Goal: Navigation & Orientation: Understand site structure

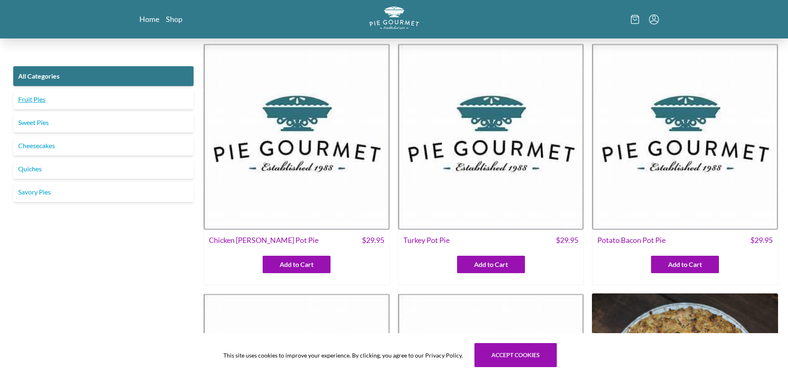
click at [34, 102] on link "Fruit Pies" at bounding box center [103, 99] width 180 height 20
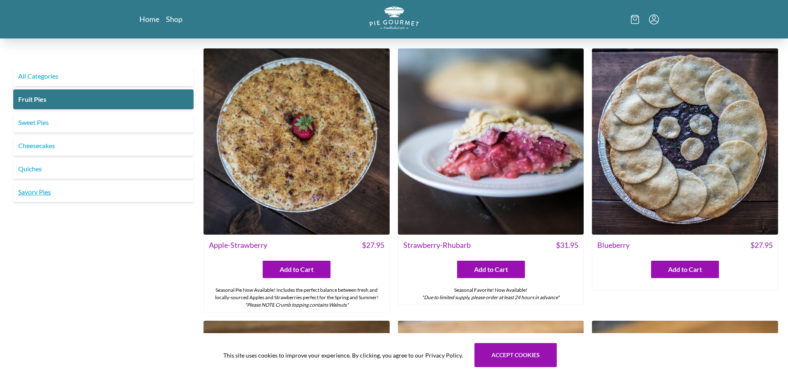
click at [30, 192] on link "Savory Pies" at bounding box center [103, 192] width 180 height 20
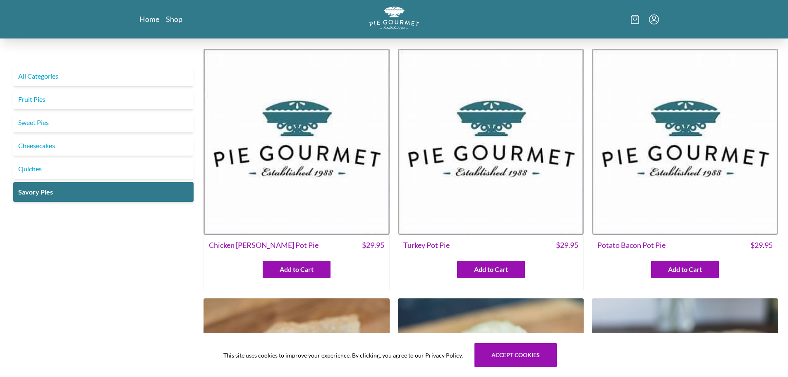
click at [29, 170] on link "Quiches" at bounding box center [103, 169] width 180 height 20
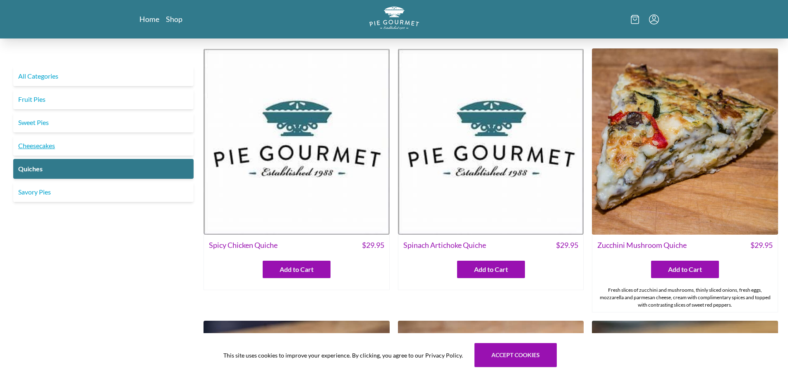
click at [43, 141] on link "Cheesecakes" at bounding box center [103, 146] width 180 height 20
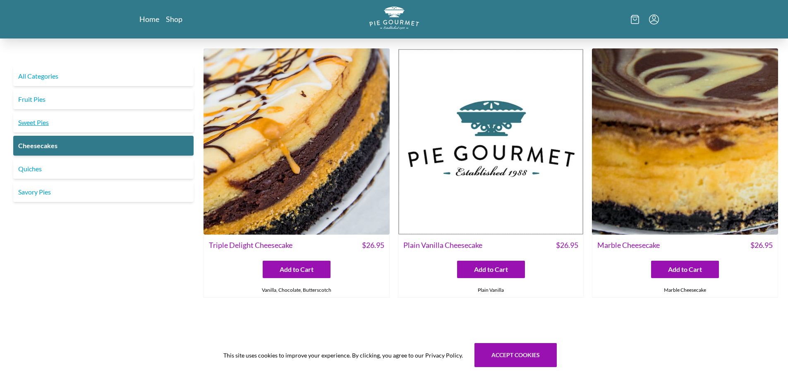
click at [42, 122] on link "Sweet Pies" at bounding box center [103, 122] width 180 height 20
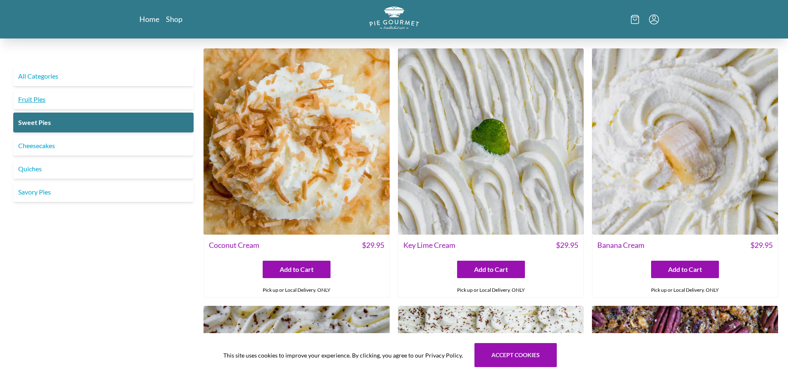
click at [40, 105] on link "Fruit Pies" at bounding box center [103, 99] width 180 height 20
